Goal: Transaction & Acquisition: Purchase product/service

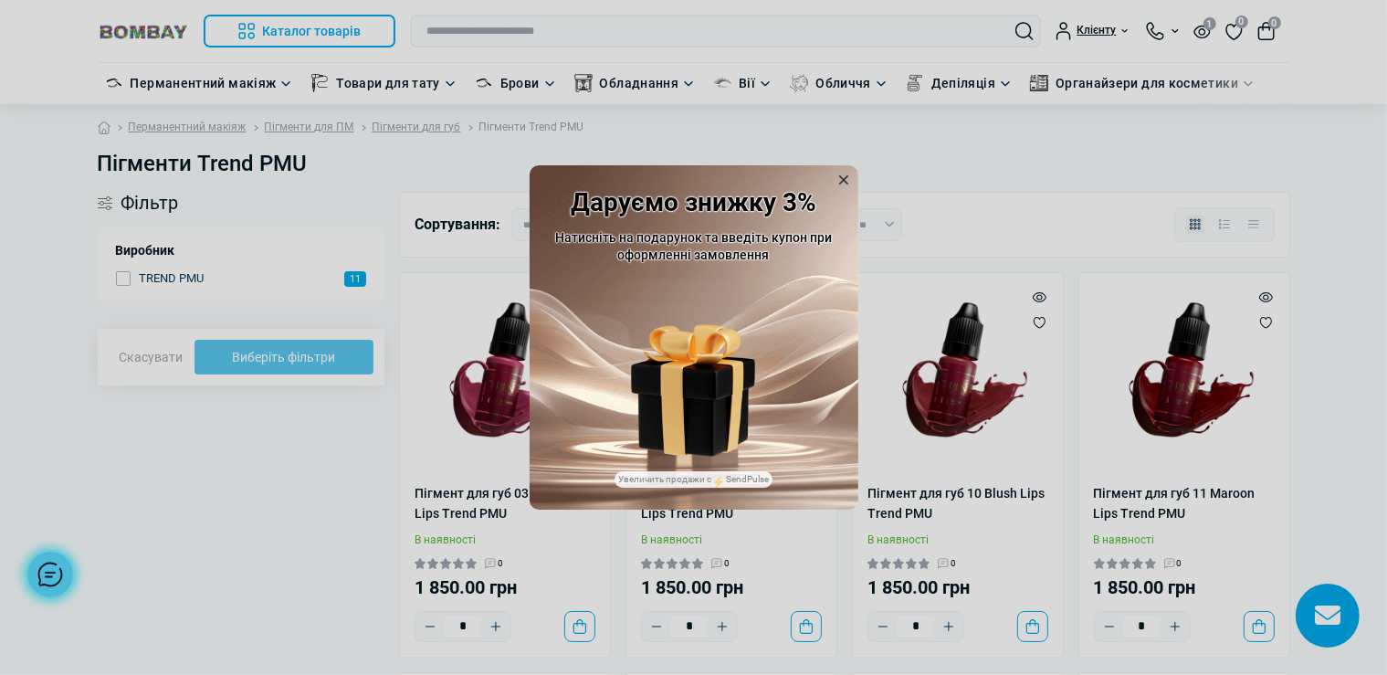
click at [837, 179] on icon at bounding box center [844, 180] width 18 height 18
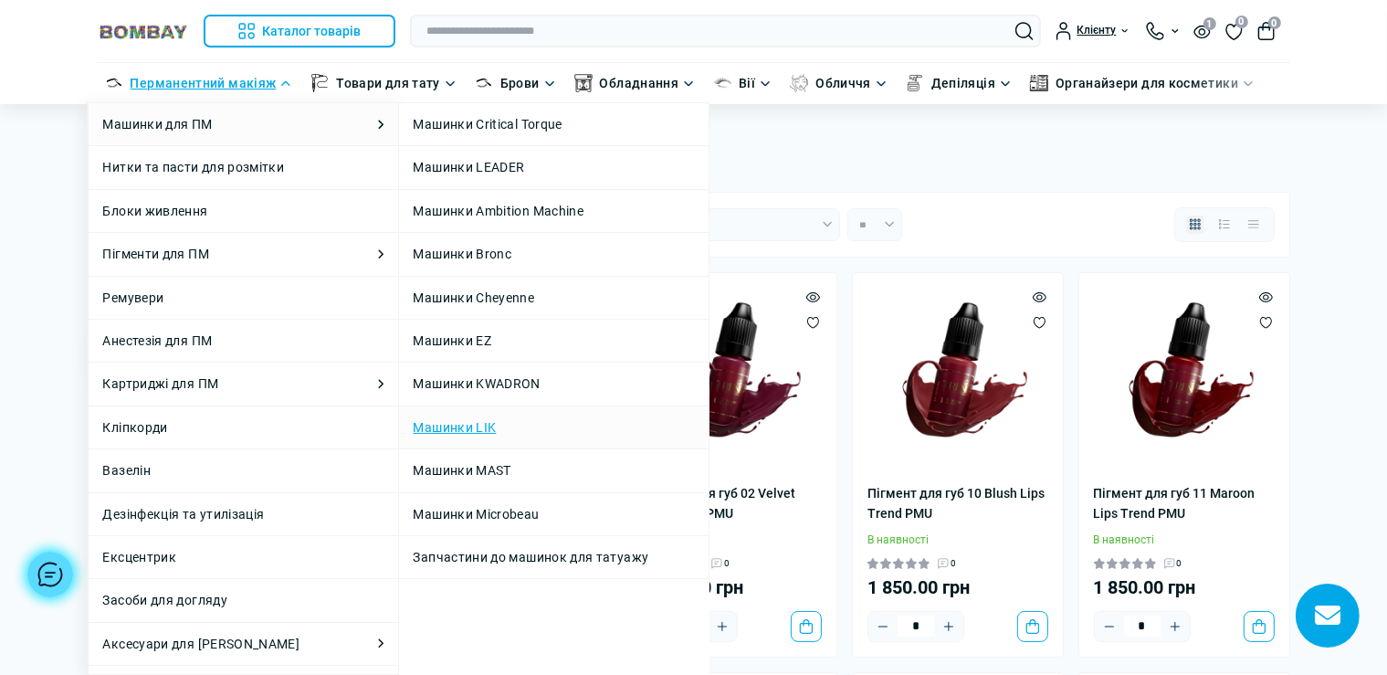
click at [449, 427] on link "Машинки LIK" at bounding box center [455, 427] width 83 height 20
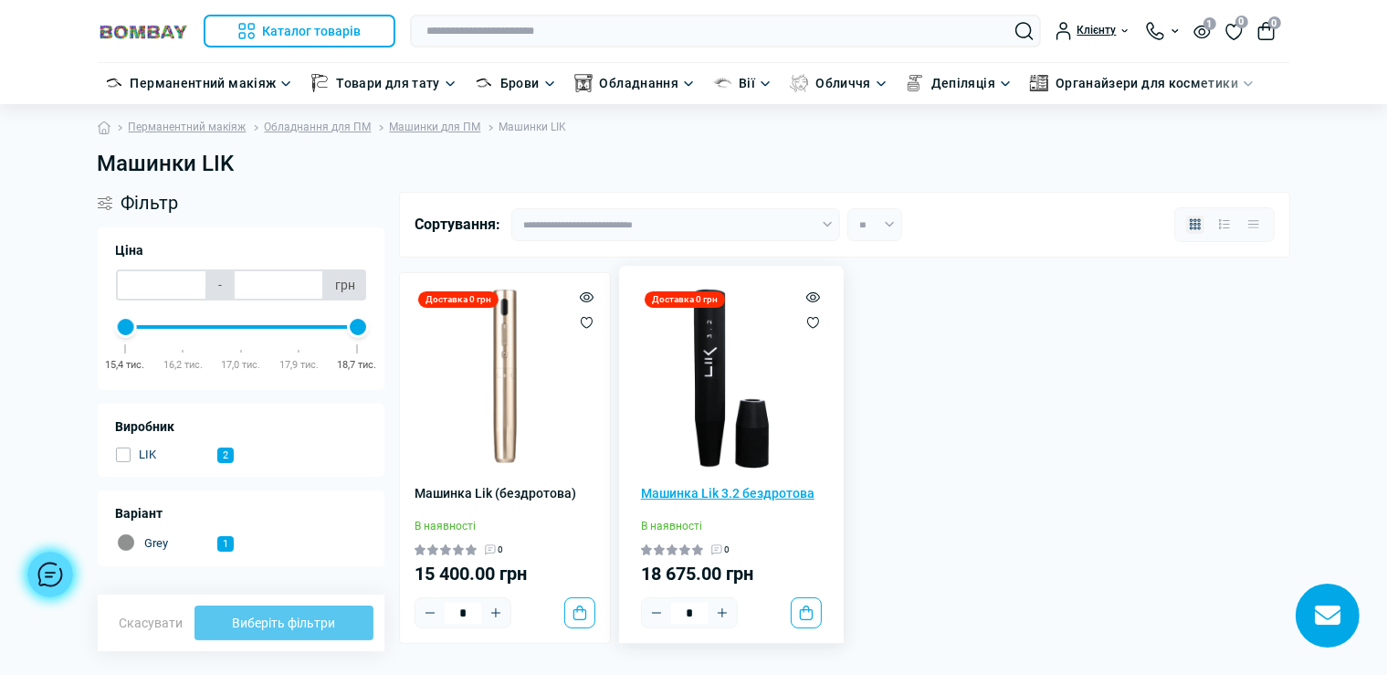
click at [729, 491] on link "Машинка Lik 3.2 бездротова" at bounding box center [731, 493] width 181 height 20
